Goal: Browse casually

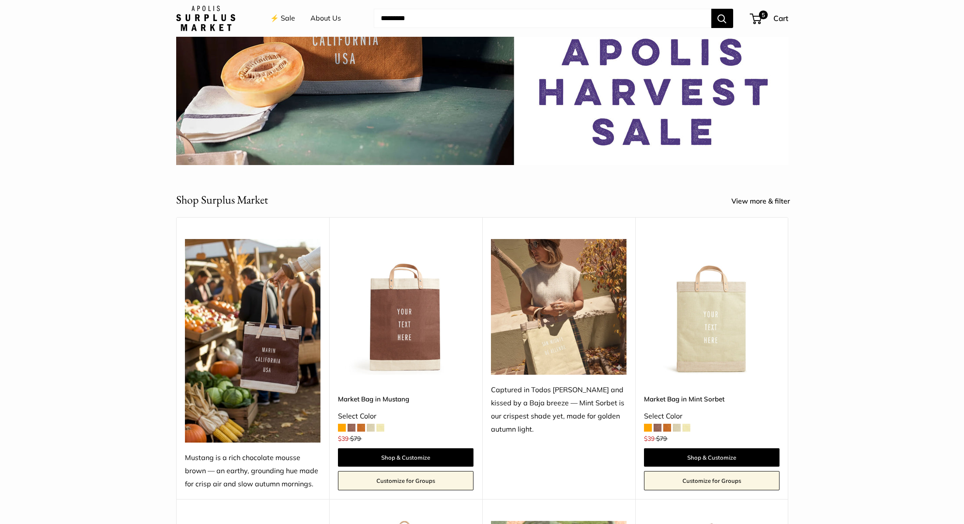
scroll to position [299, 0]
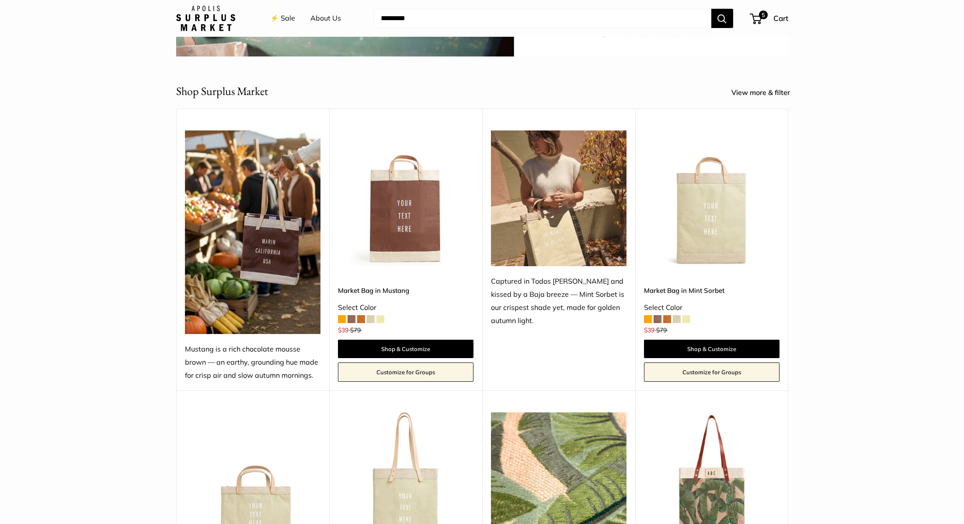
click at [0, 0] on img at bounding box center [0, 0] width 0 height 0
